Goal: Information Seeking & Learning: Learn about a topic

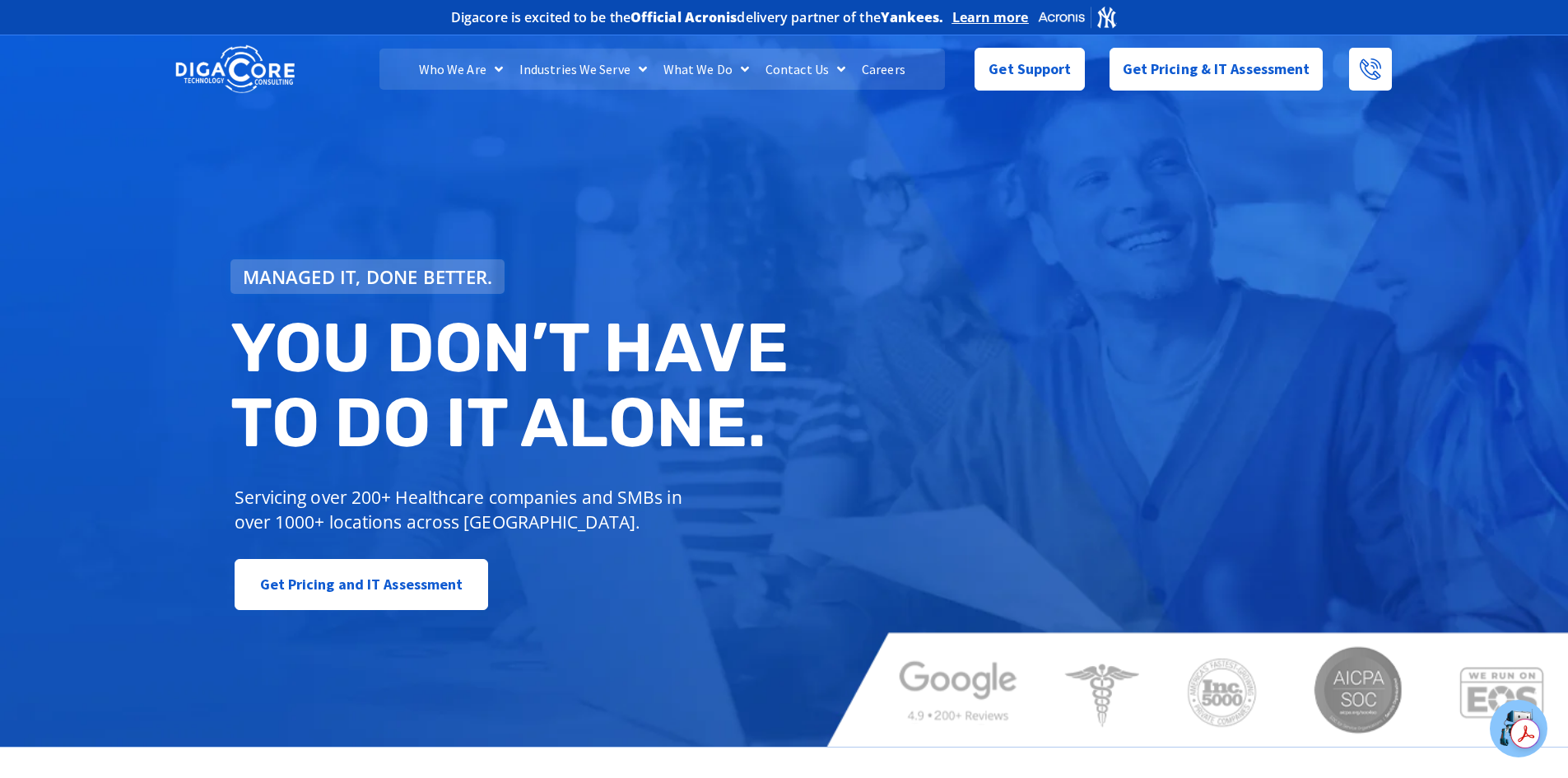
click at [892, 74] on link "Careers" at bounding box center [884, 69] width 60 height 41
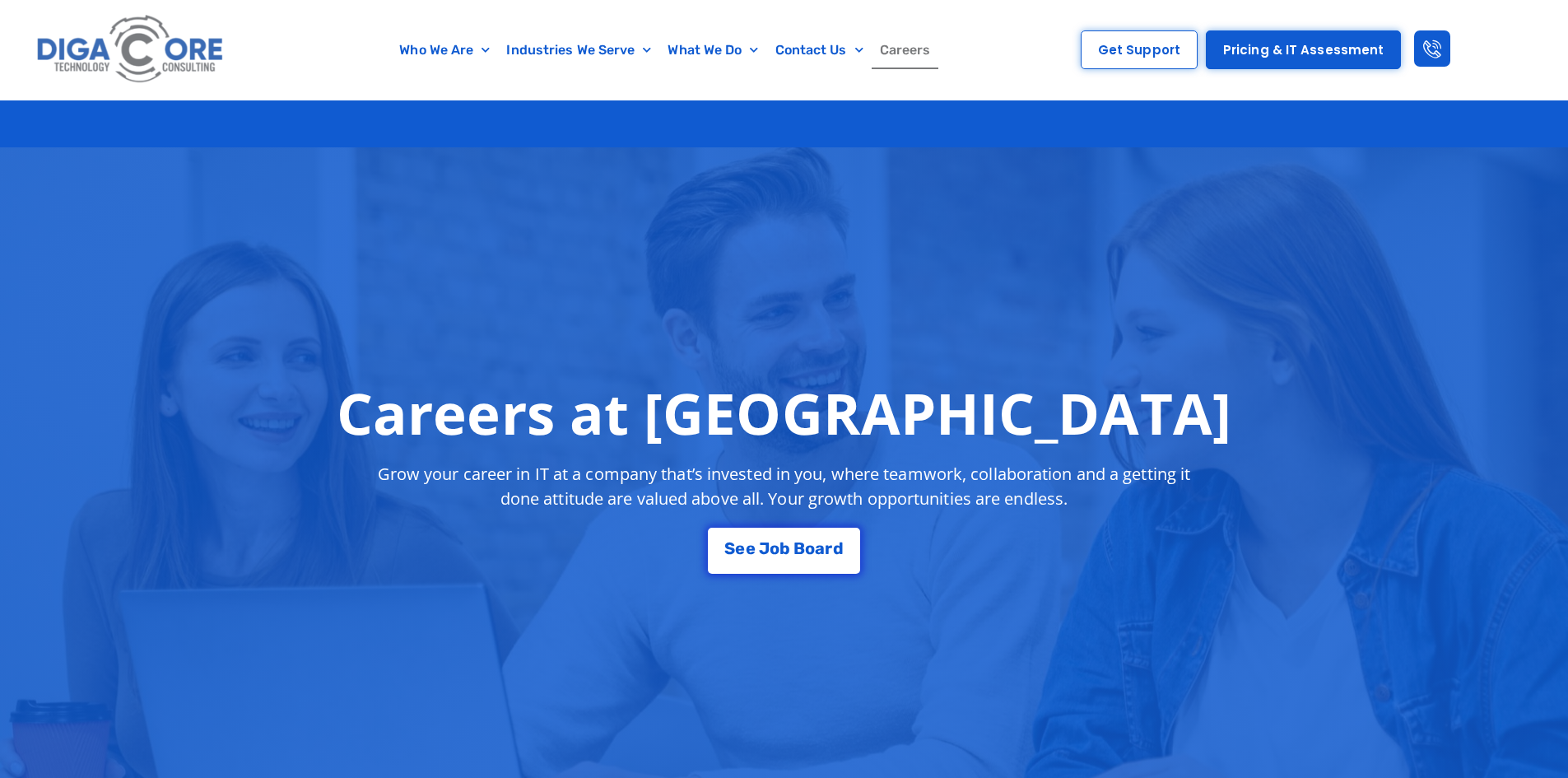
scroll to position [247, 0]
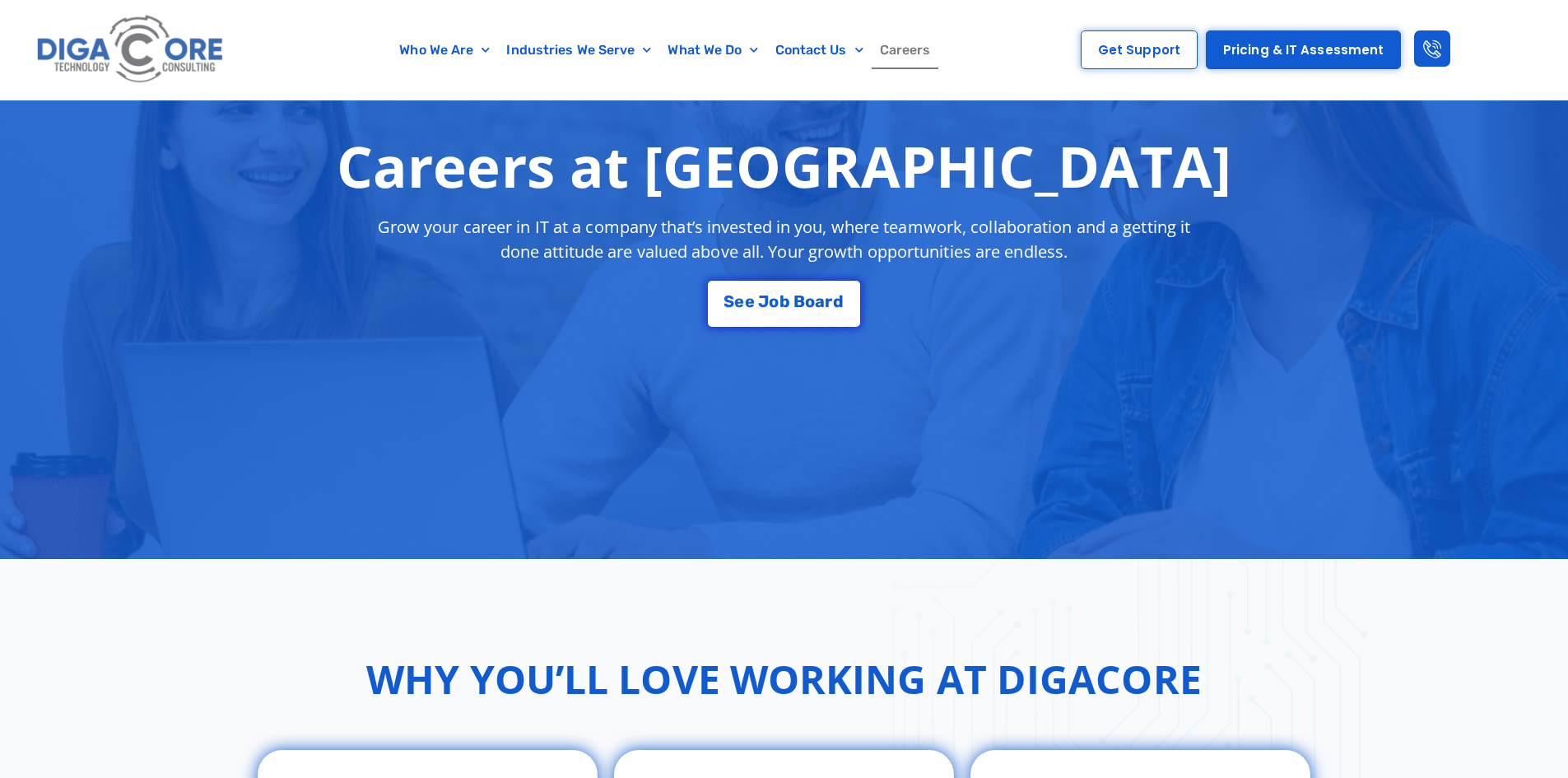
click at [823, 272] on div "Careers at [GEOGRAPHIC_DATA] Grow your career in IT at a company that’s investe…" at bounding box center [784, 229] width 1071 height 211
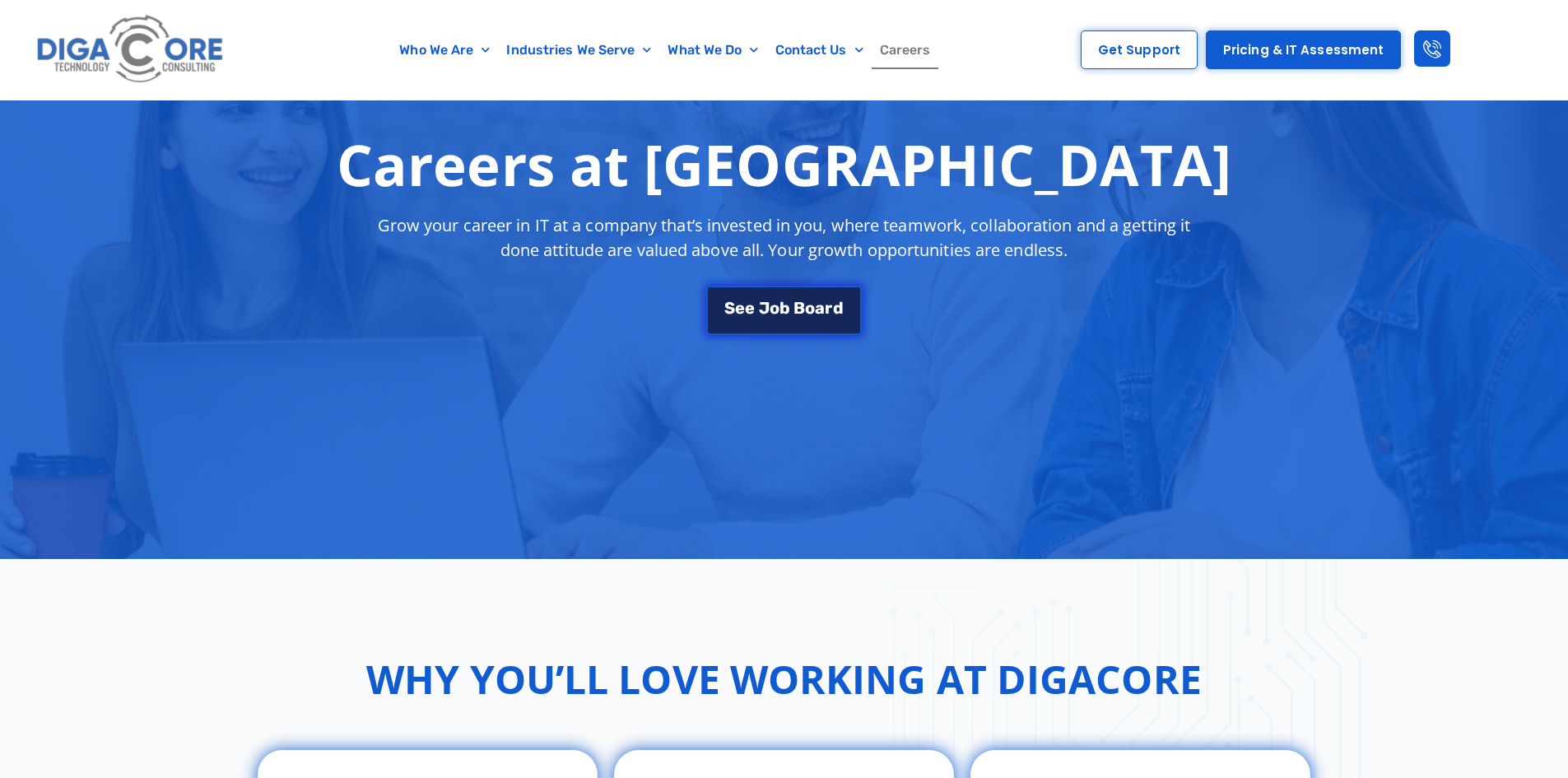
click at [804, 310] on span "B" at bounding box center [799, 307] width 12 height 16
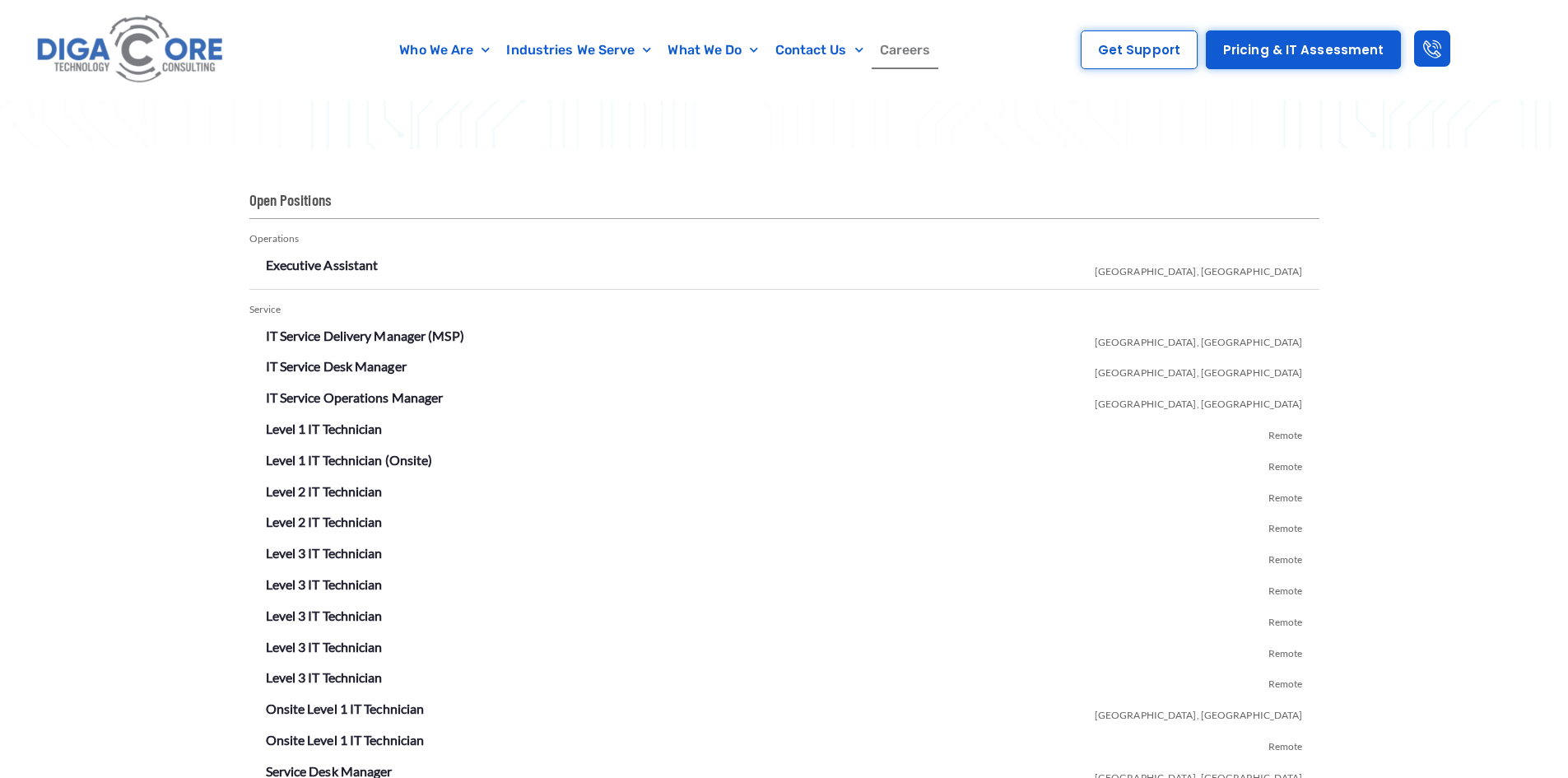
scroll to position [2899, 0]
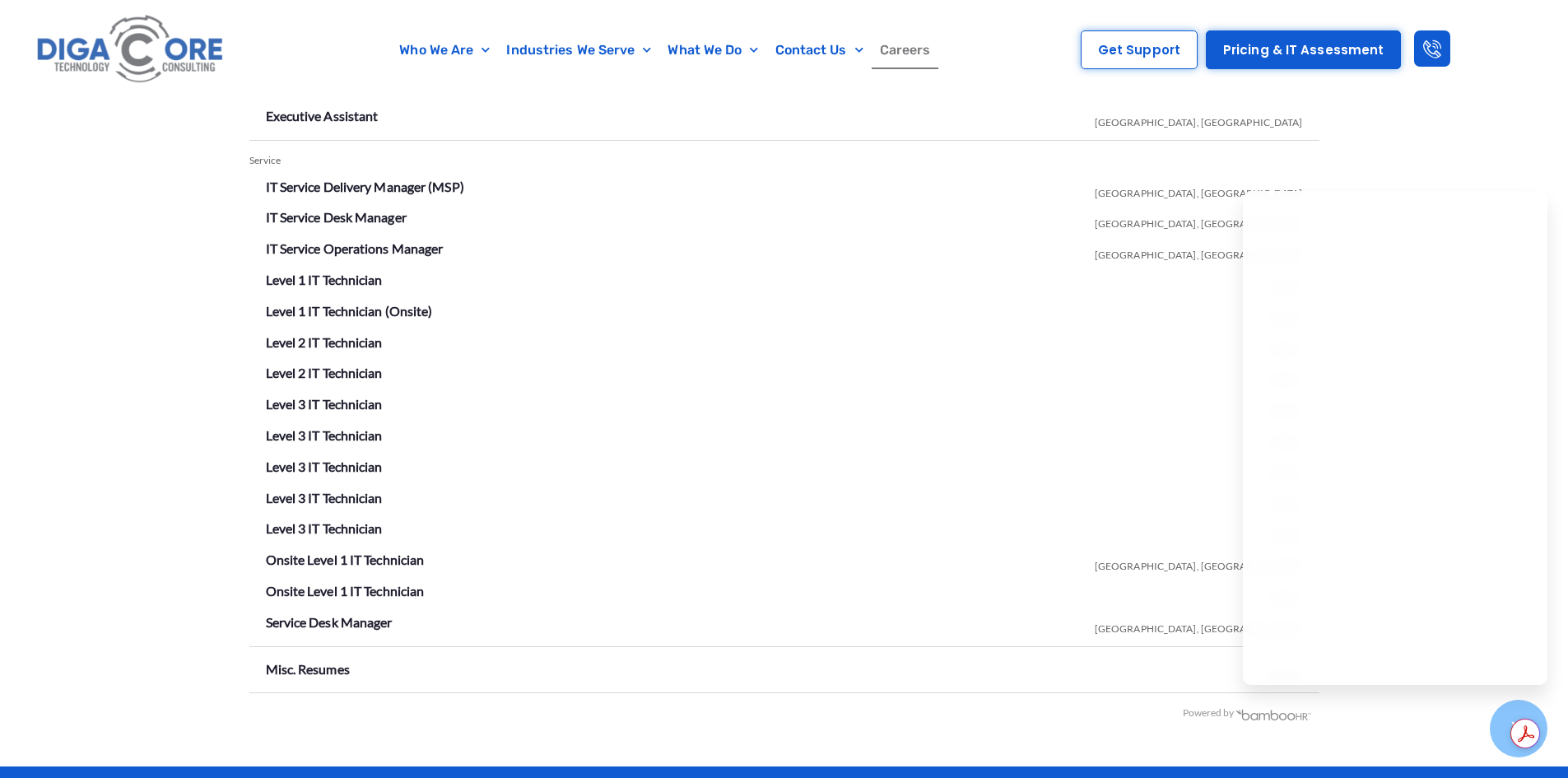
click at [1469, 169] on div "Open Positions Operations Executive Assistant [GEOGRAPHIC_DATA], [GEOGRAPHIC_DA…" at bounding box center [784, 383] width 1568 height 766
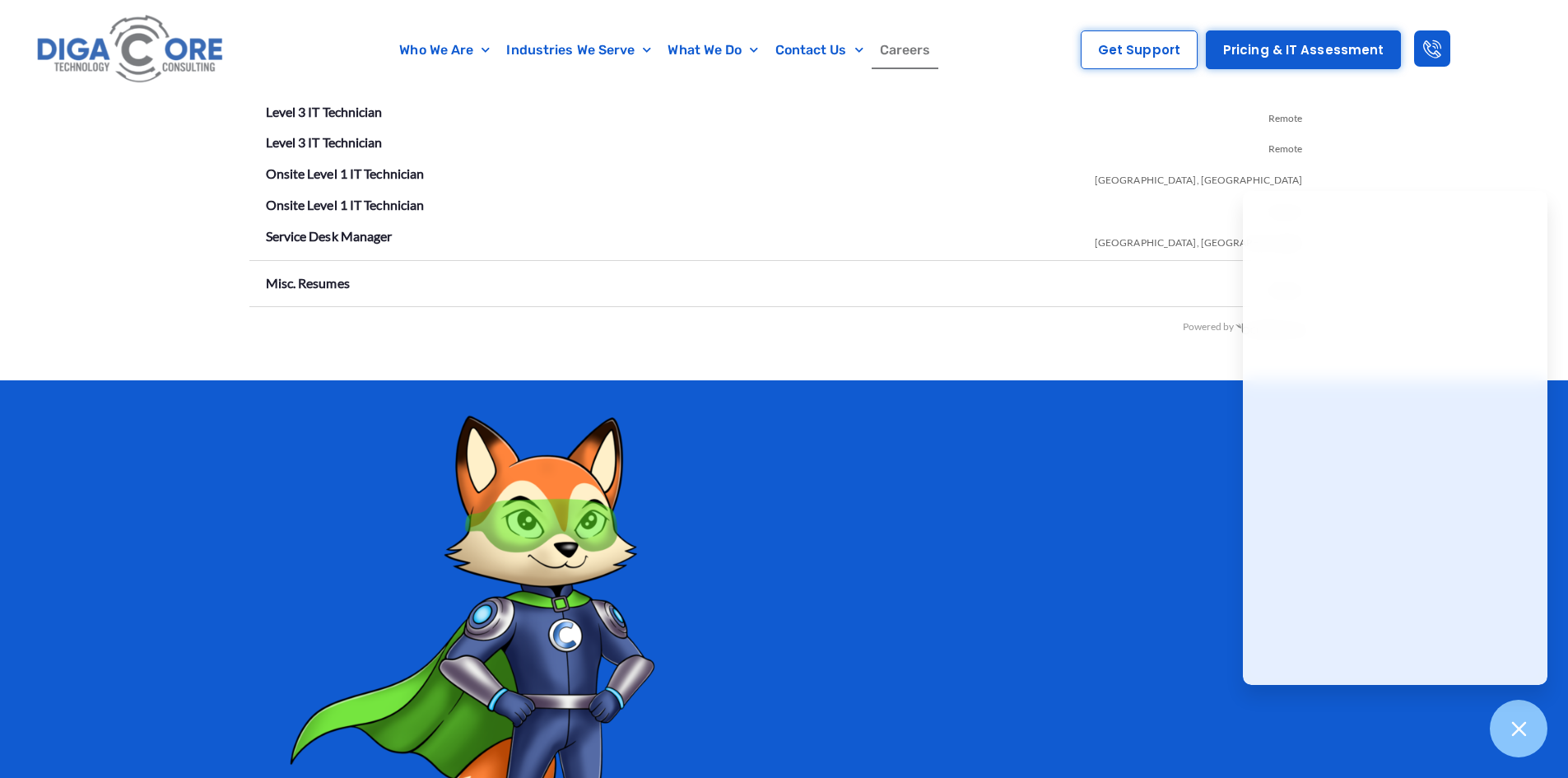
scroll to position [3310, 0]
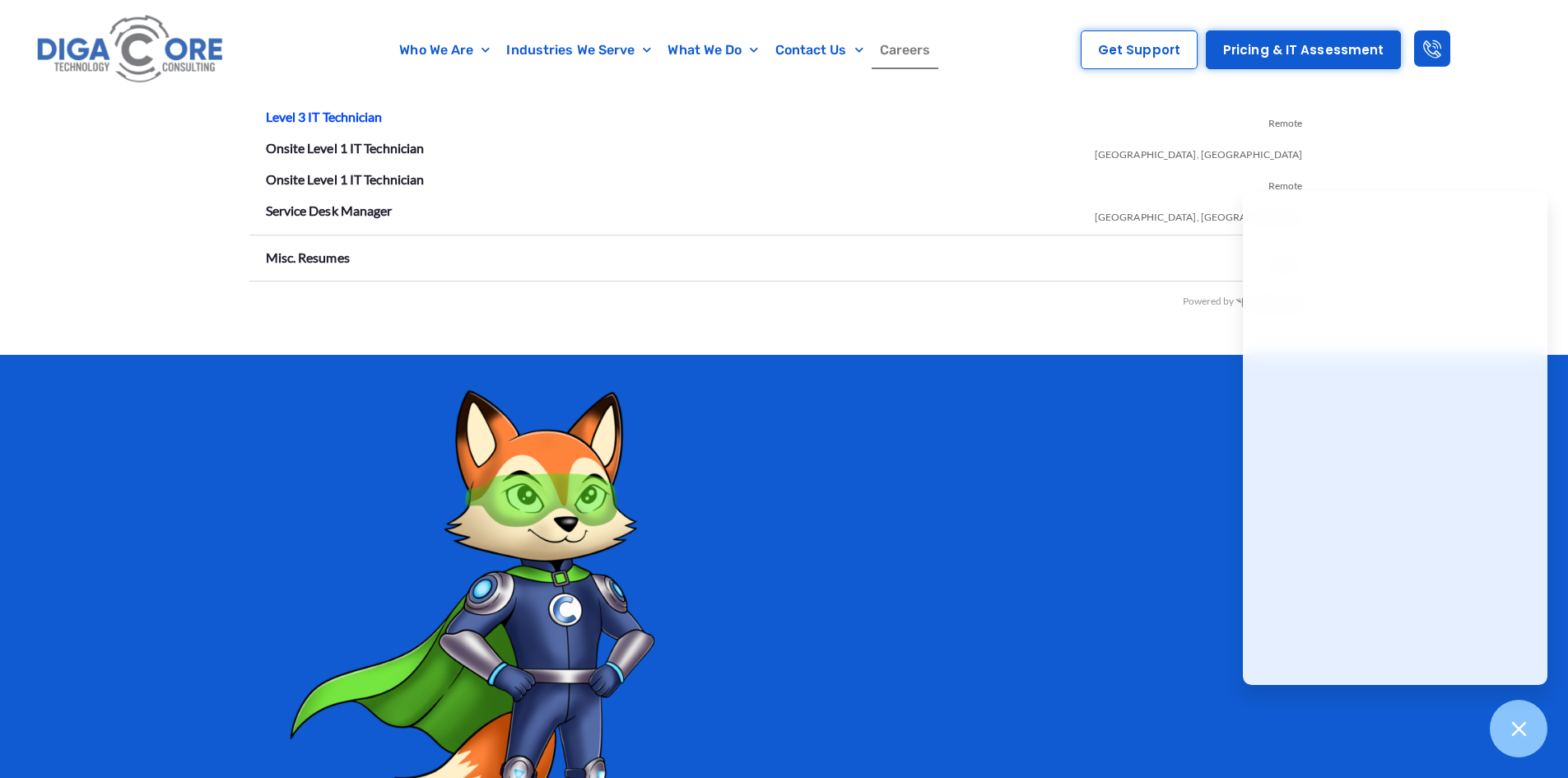
click at [350, 115] on link "Level 3 IT Technician" at bounding box center [324, 116] width 117 height 15
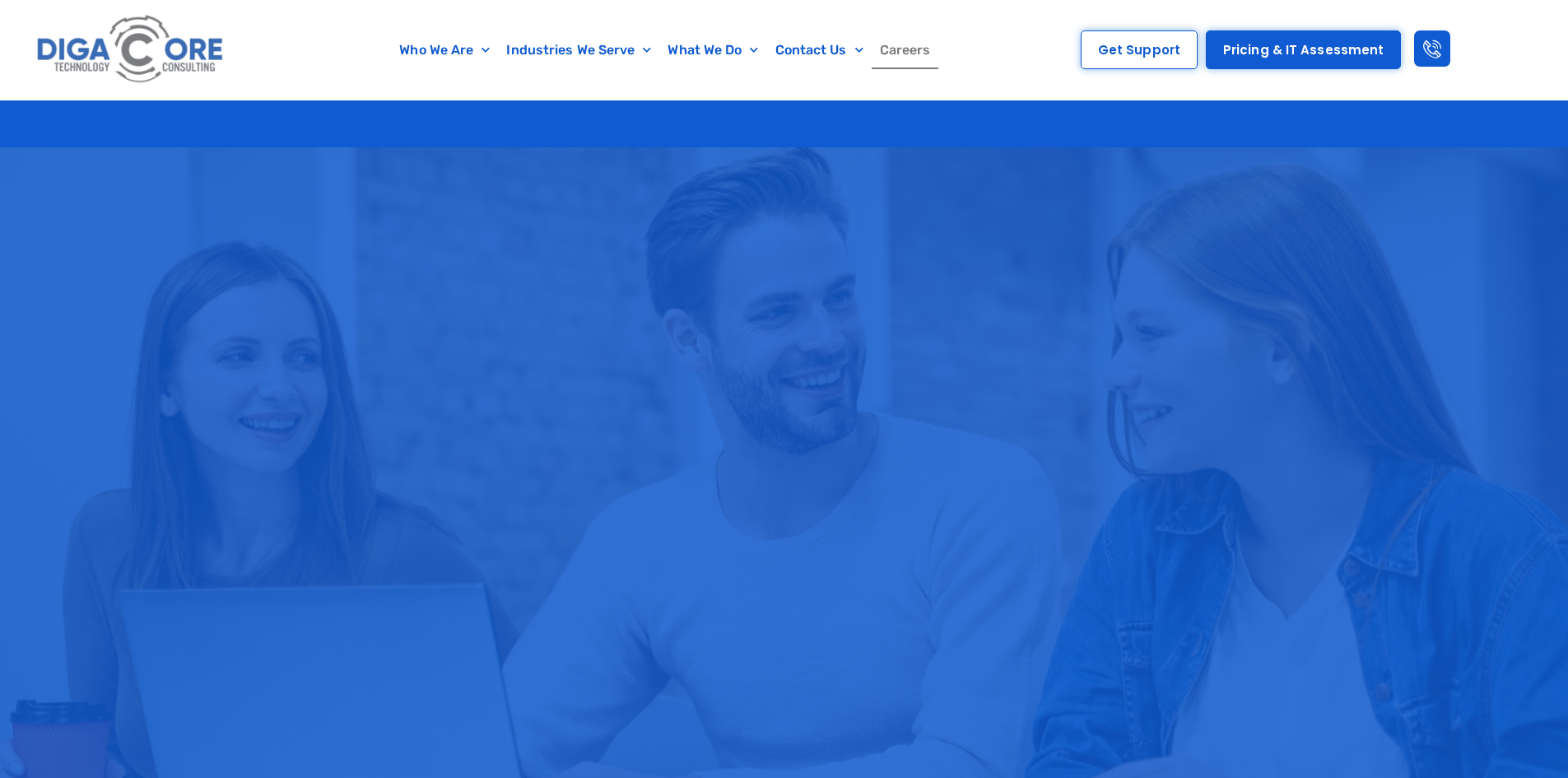
scroll to position [3963, 0]
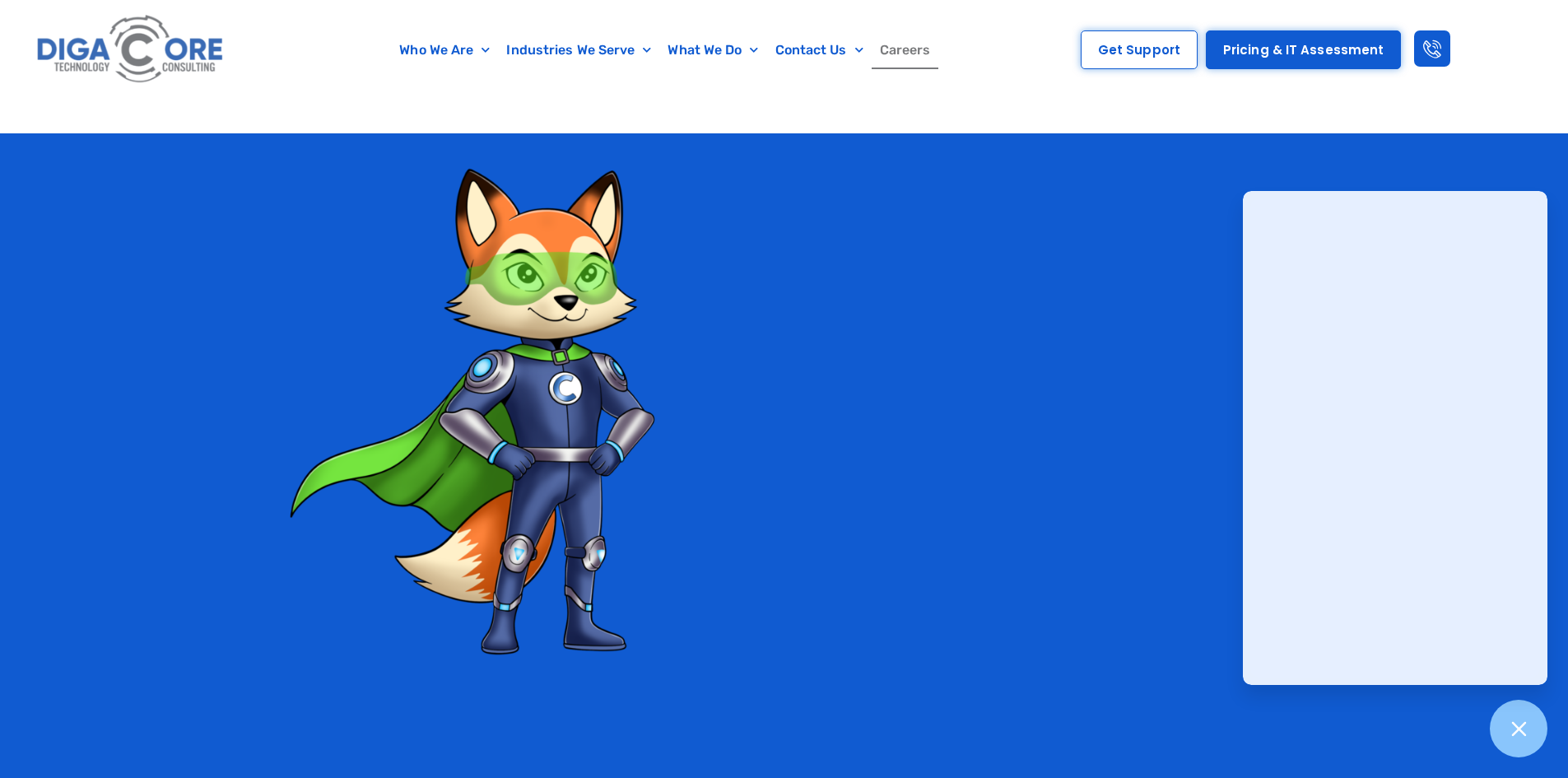
scroll to position [3634, 0]
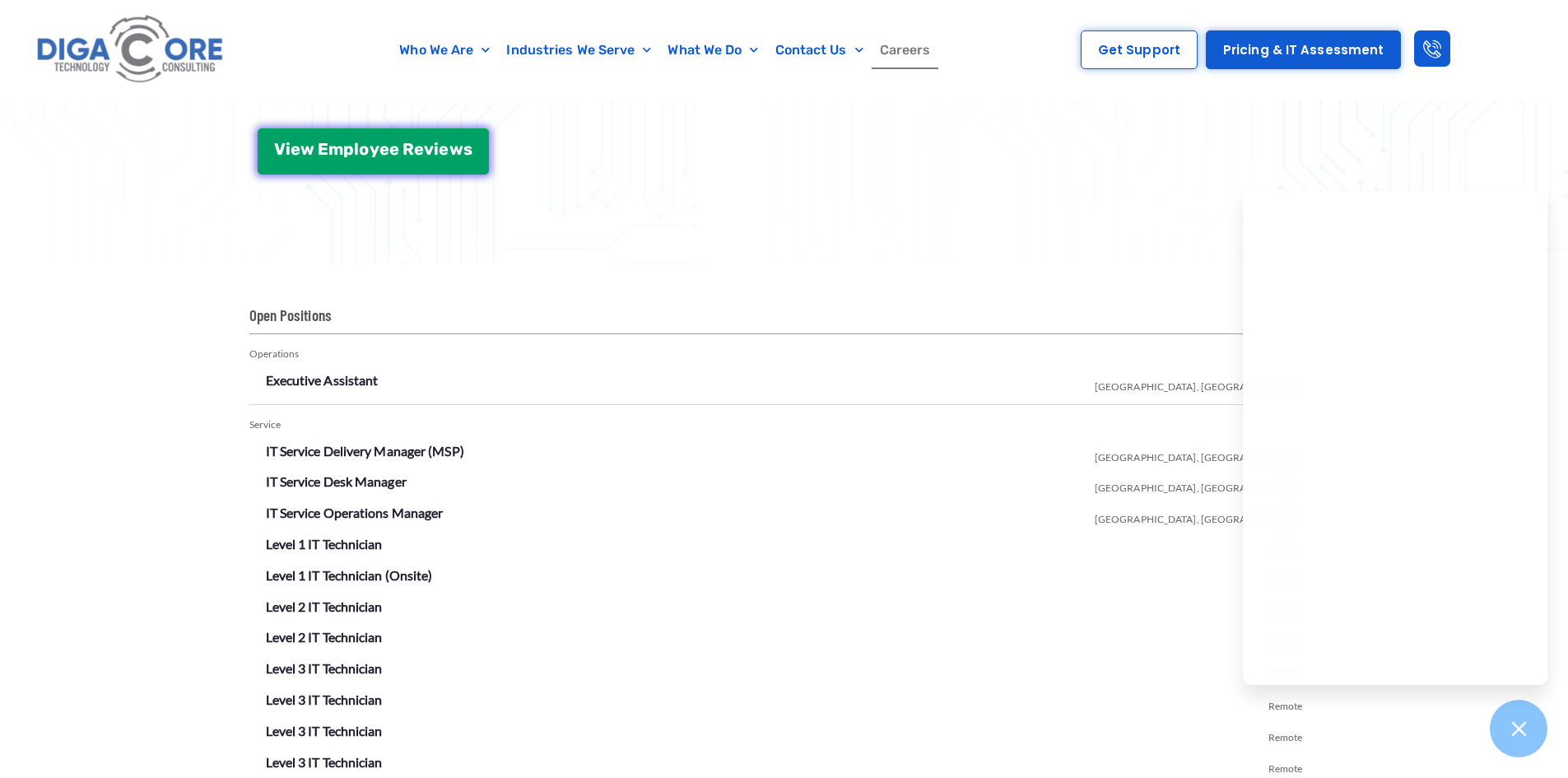
scroll to position [2882, 0]
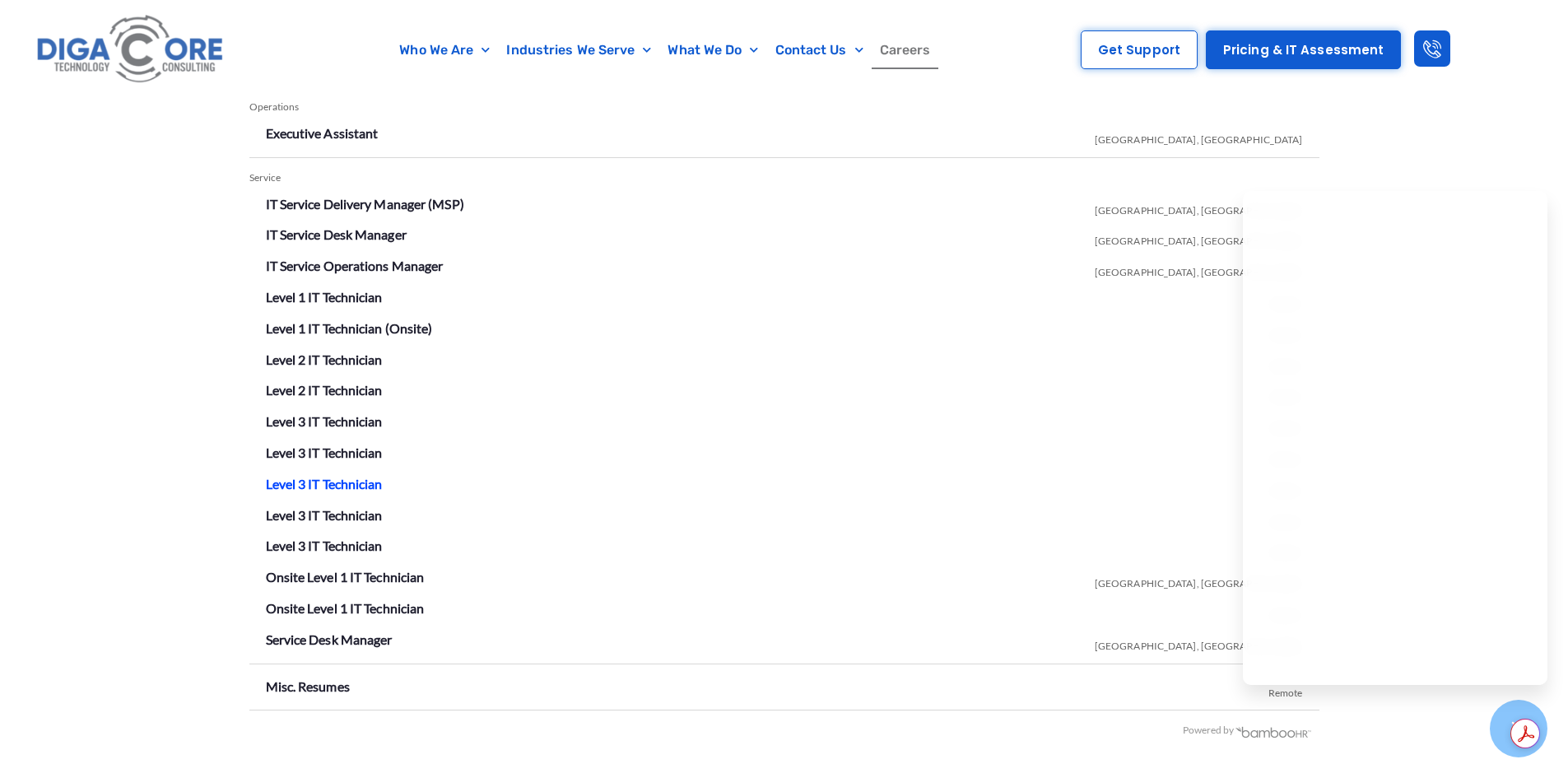
click at [351, 488] on link "Level 3 IT Technician" at bounding box center [324, 484] width 117 height 15
click at [322, 419] on link "Level 3 IT Technician" at bounding box center [324, 421] width 117 height 15
click at [338, 452] on link "Level 3 IT Technician" at bounding box center [324, 452] width 117 height 15
click at [337, 482] on link "Level 3 IT Technician" at bounding box center [324, 484] width 117 height 15
click at [298, 522] on link "Level 3 IT Technician" at bounding box center [324, 514] width 117 height 15
